Goal: Browse casually

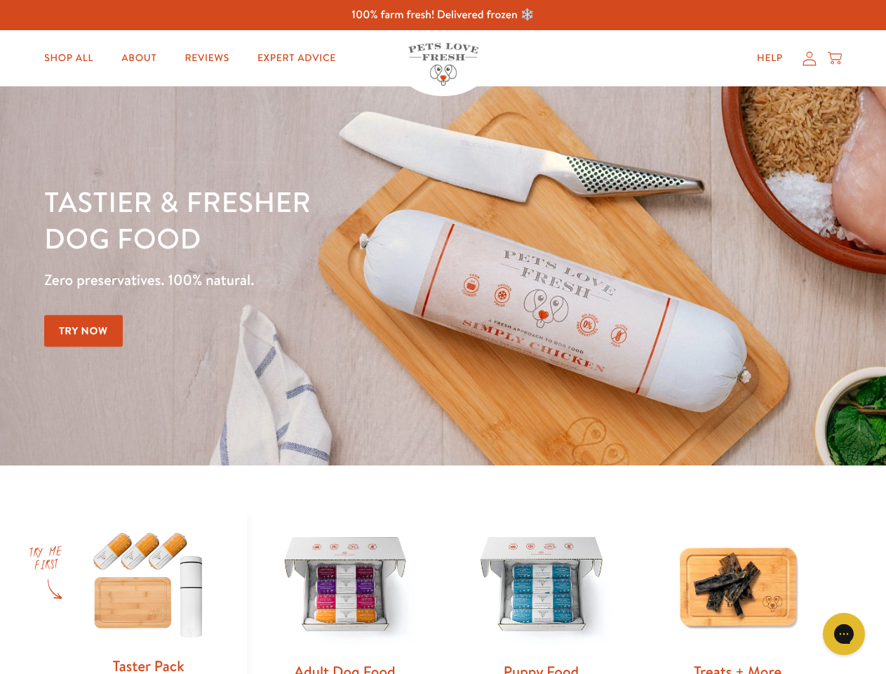
click at [443, 337] on div "Tastier & fresher dog food Zero preservatives. 100% natural. Try Now" at bounding box center [310, 275] width 532 height 185
click at [844, 634] on icon "Gorgias live chat" at bounding box center [843, 633] width 13 height 13
